Goal: Task Accomplishment & Management: Use online tool/utility

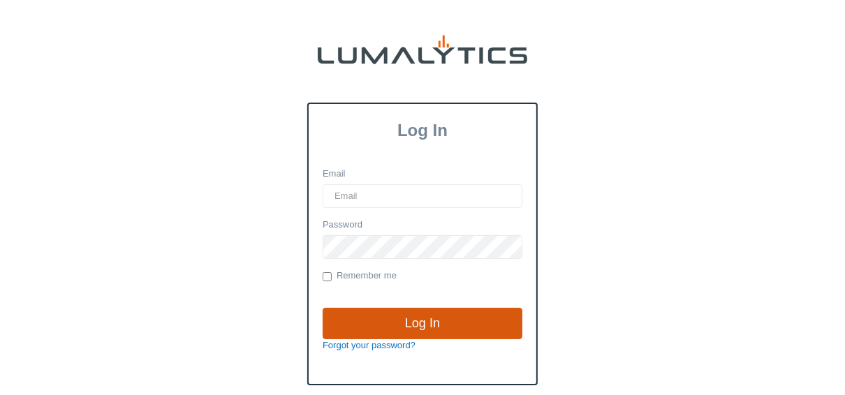
type input "[EMAIL_ADDRESS][DOMAIN_NAME]"
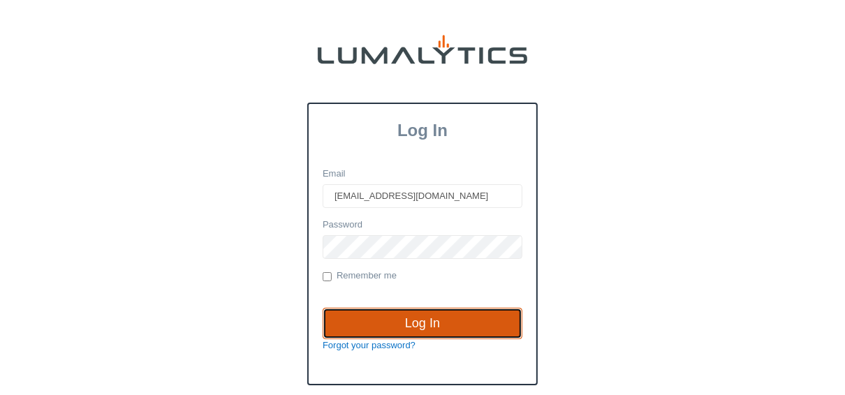
click at [419, 323] on input "Log In" at bounding box center [423, 324] width 200 height 32
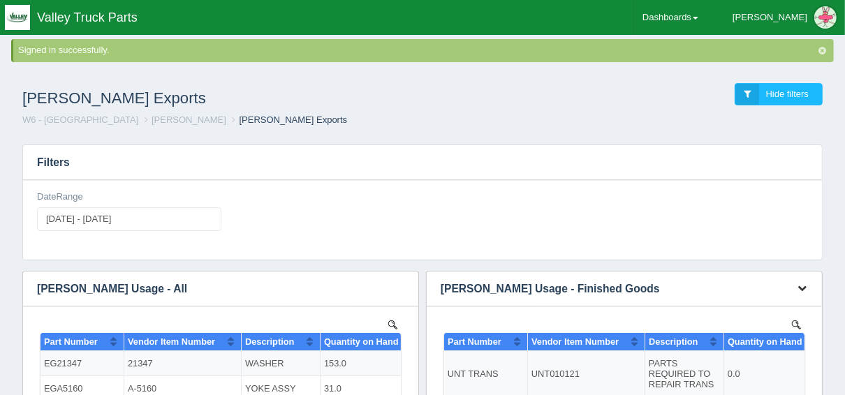
click at [800, 285] on icon "button" at bounding box center [802, 288] width 9 height 9
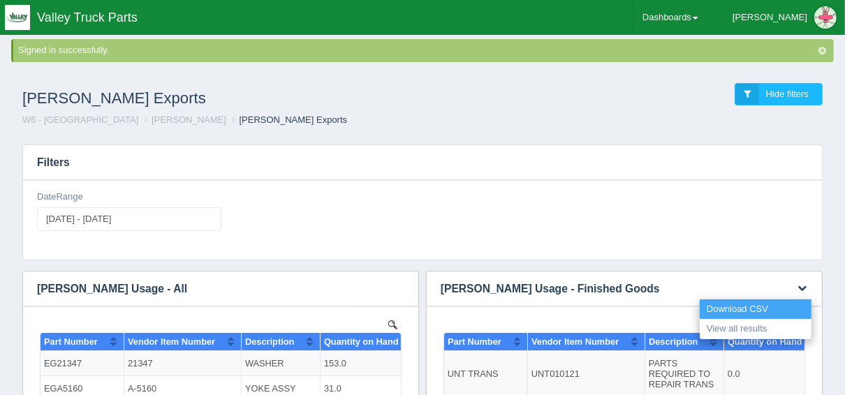
click at [759, 307] on link "Download CSV" at bounding box center [756, 310] width 112 height 20
